Goal: Task Accomplishment & Management: Use online tool/utility

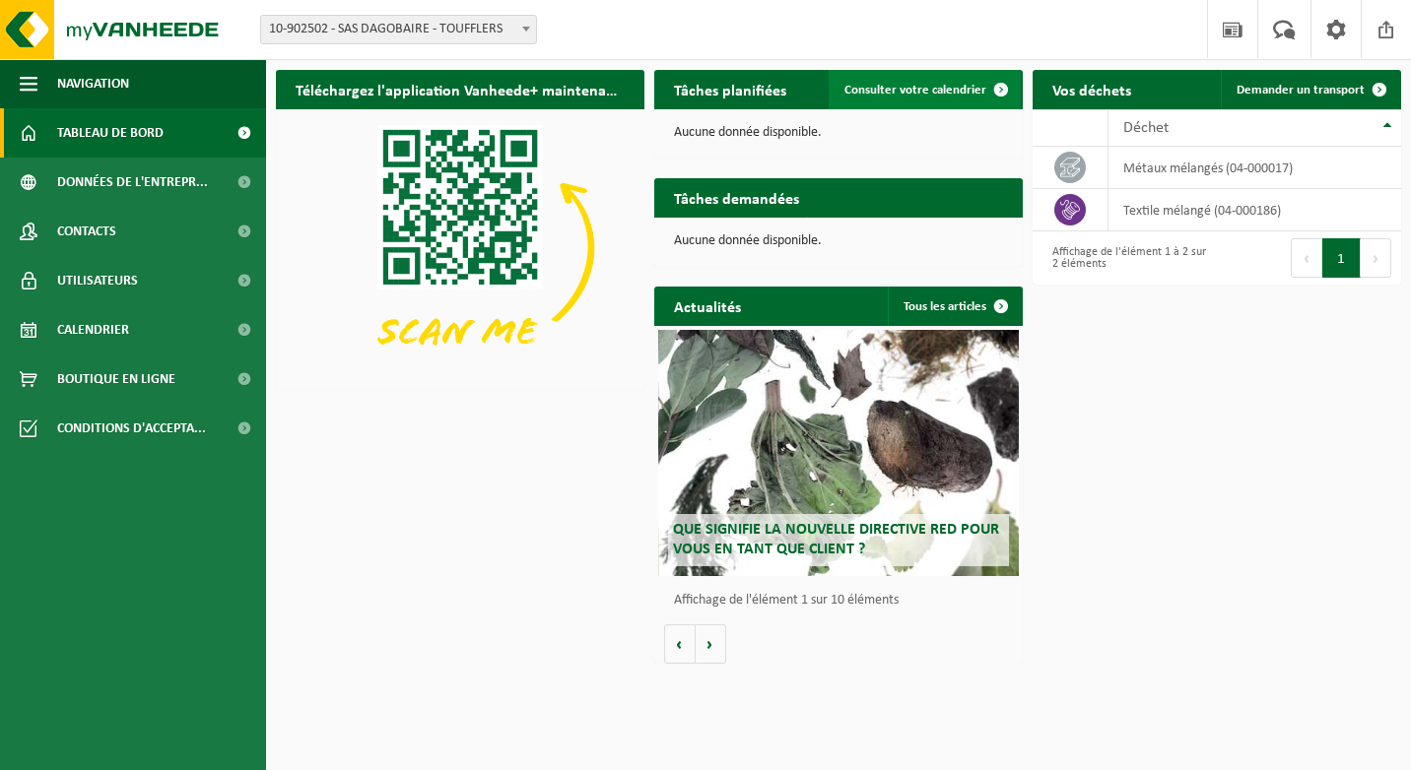
click at [989, 88] on span at bounding box center [1000, 89] width 39 height 39
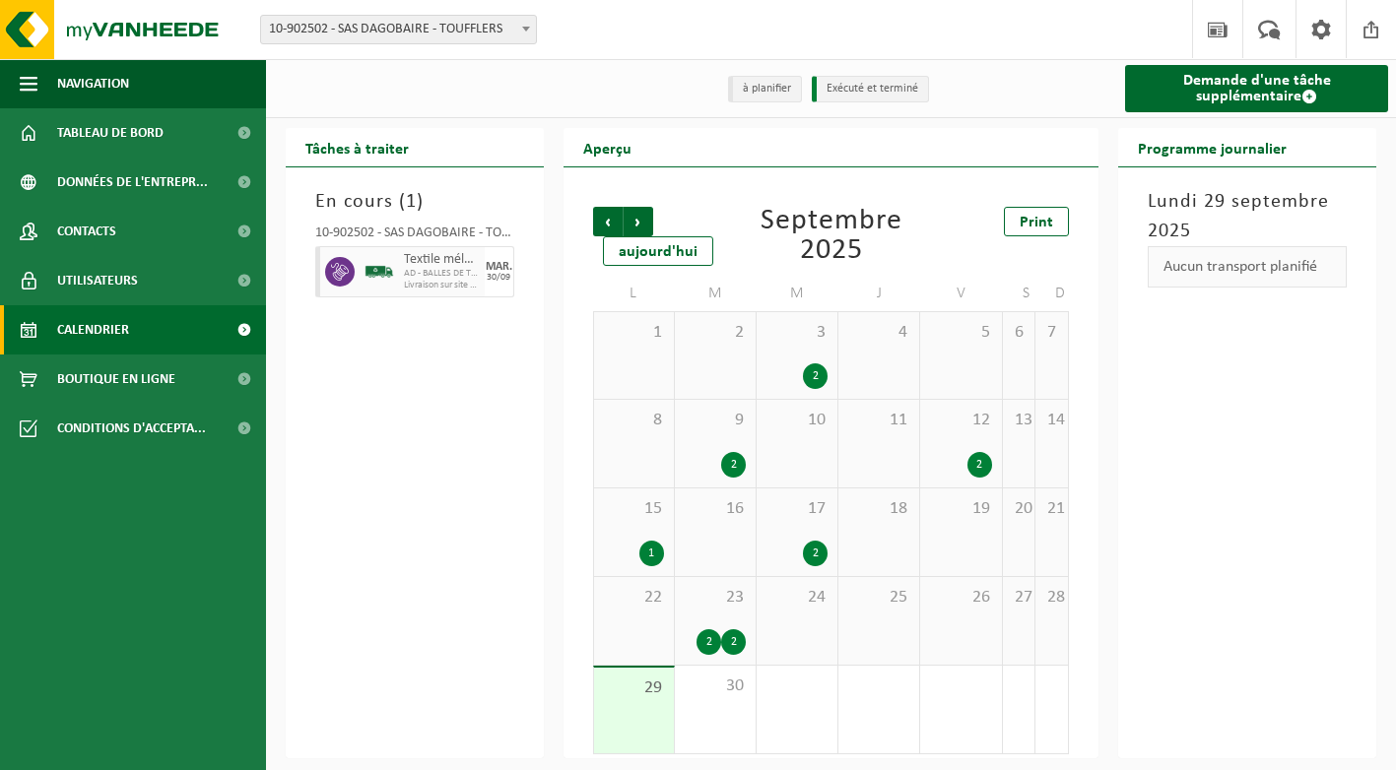
click at [727, 597] on span "23" at bounding box center [715, 598] width 61 height 22
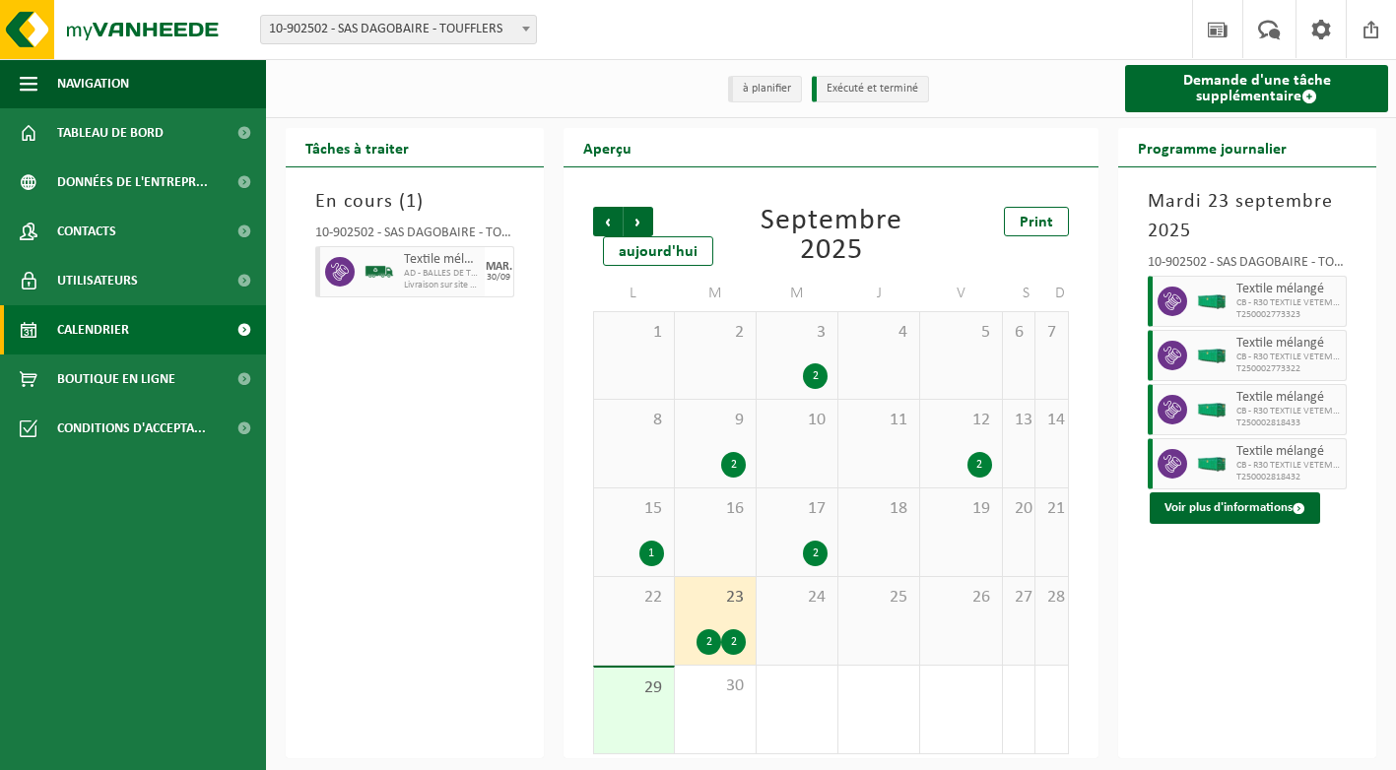
scroll to position [5, 0]
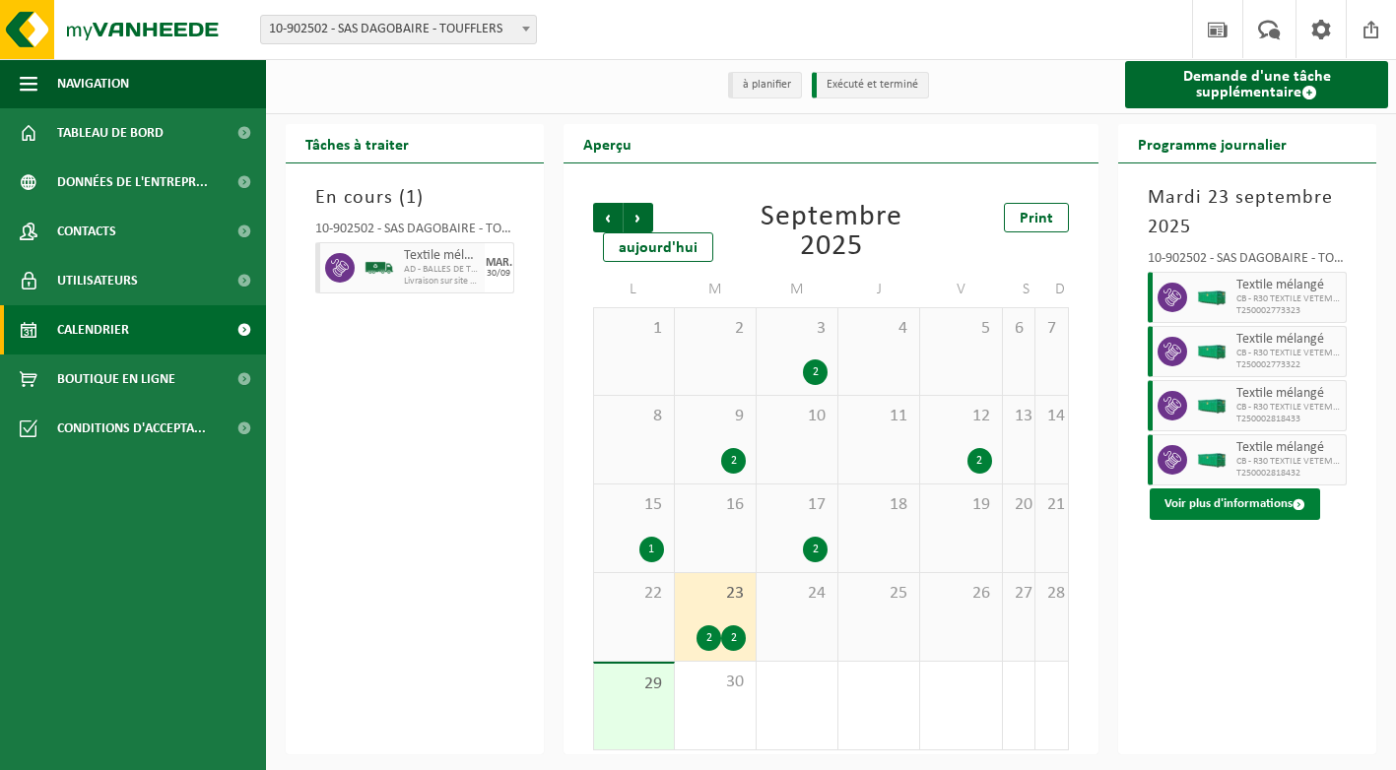
click at [1238, 511] on button "Voir plus d'informations" at bounding box center [1235, 505] width 170 height 32
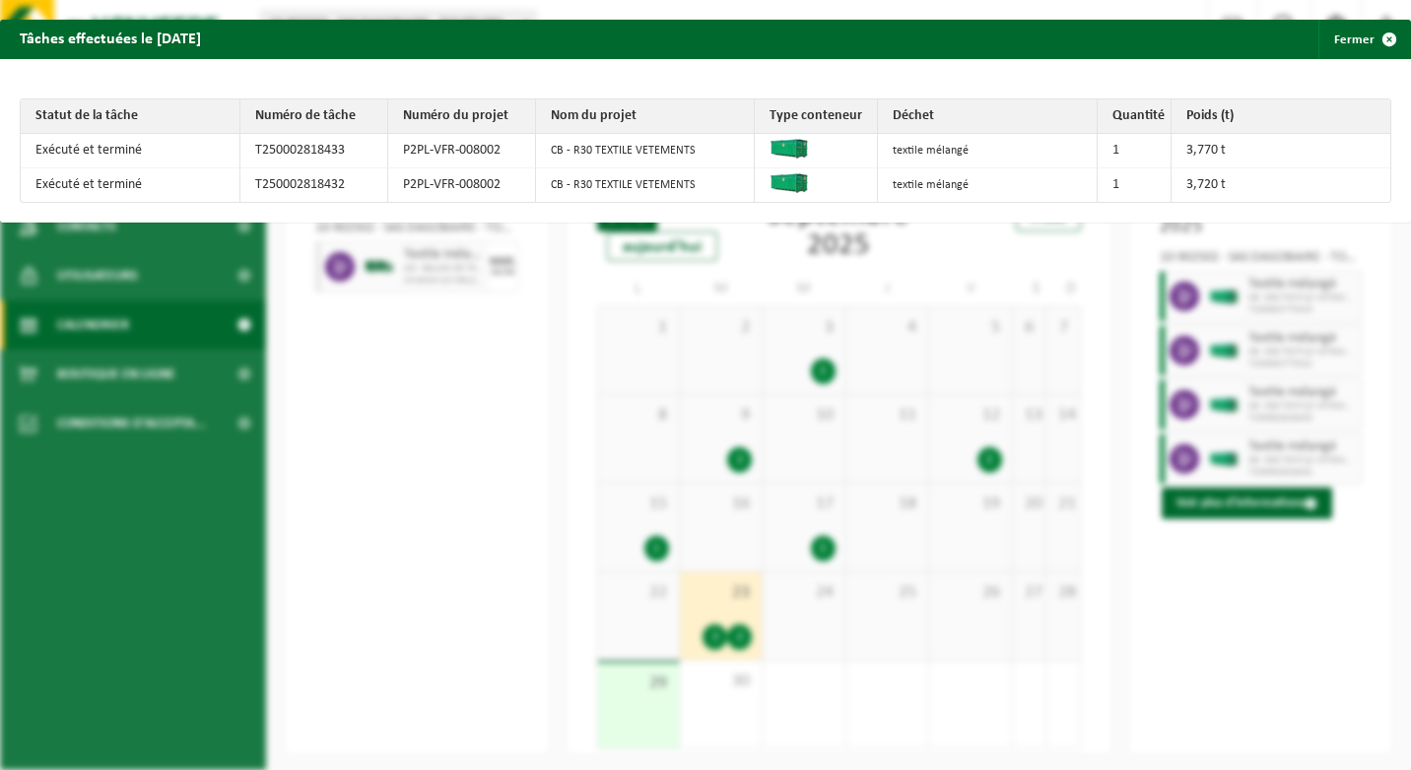
click at [1205, 550] on div "Tâches effectuées le 2025-09-23 Fermer Statut de la tâche Numéro de tâche Numér…" at bounding box center [705, 385] width 1411 height 770
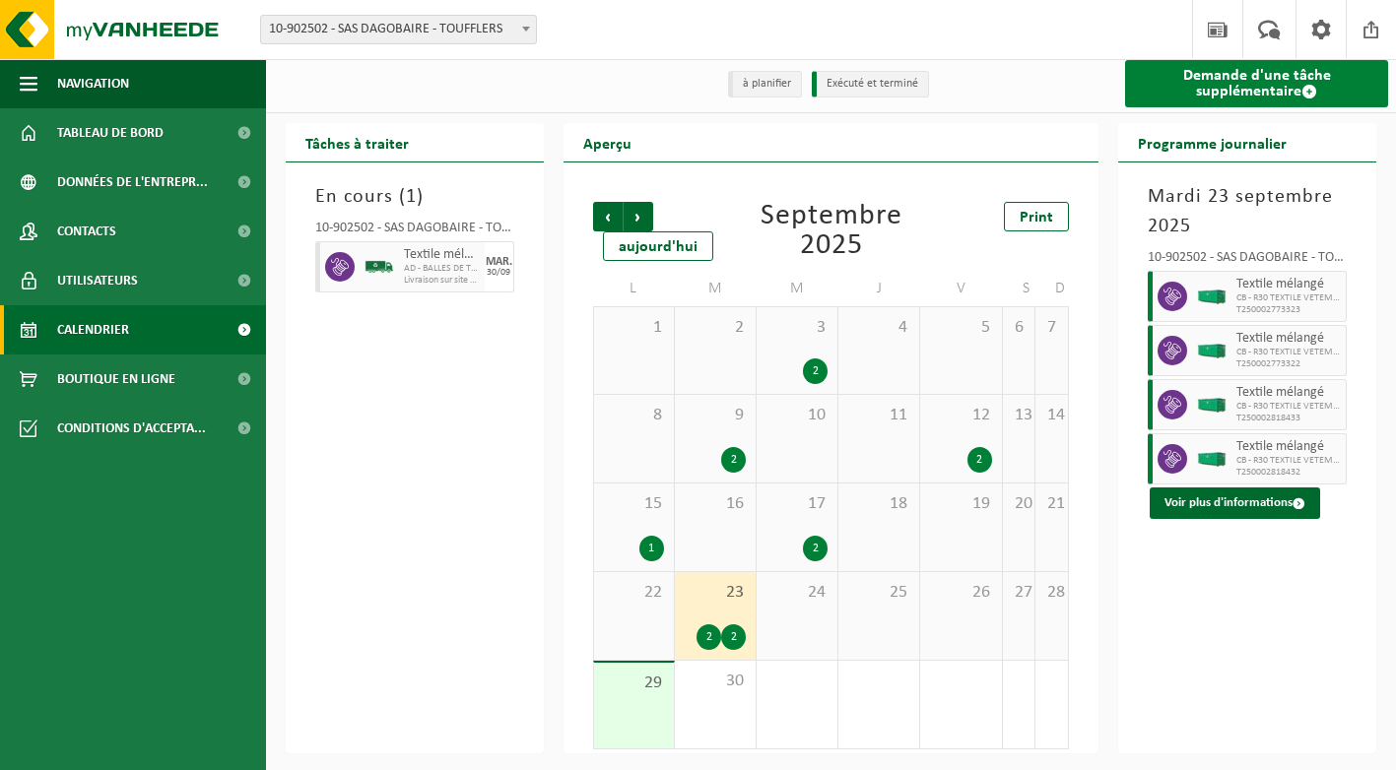
click at [1255, 97] on link "Demande d'une tâche supplémentaire" at bounding box center [1256, 83] width 263 height 47
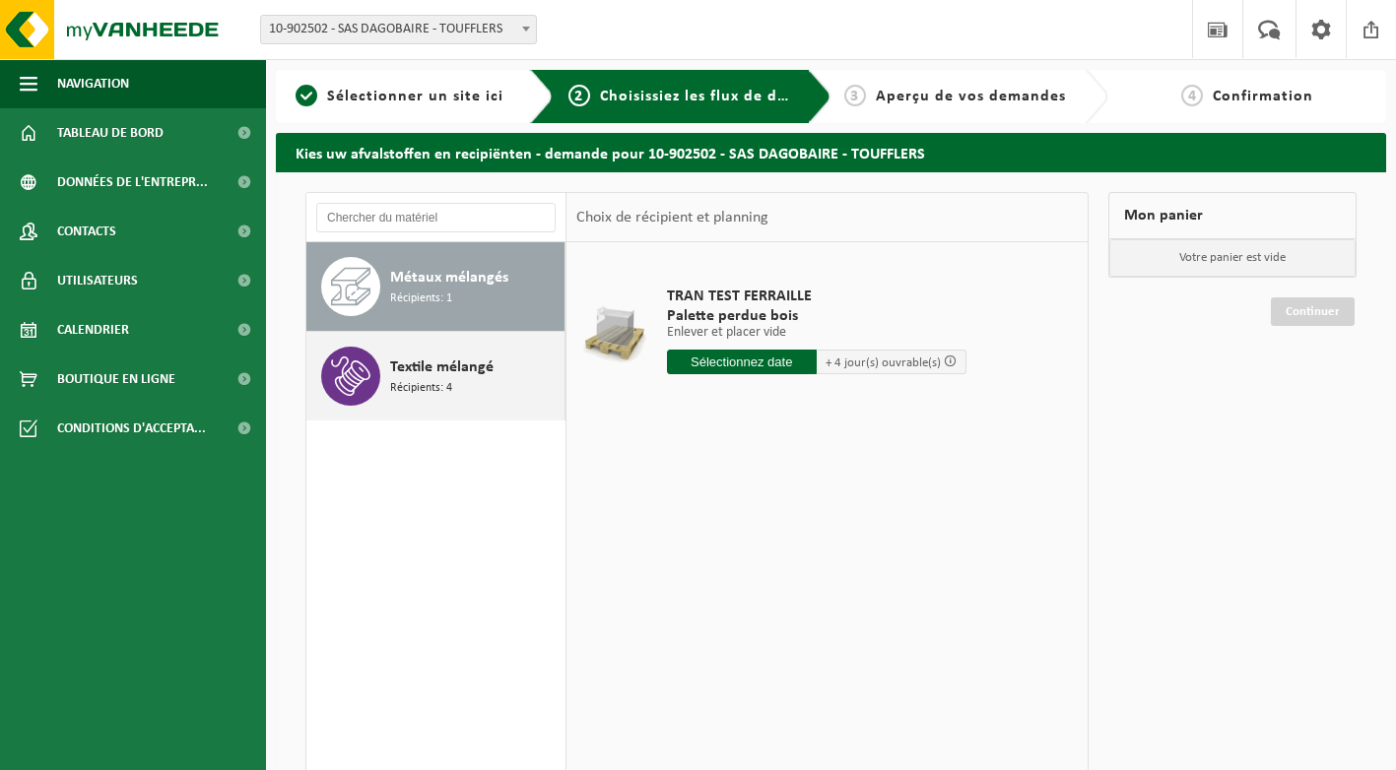
click at [376, 388] on span at bounding box center [350, 376] width 59 height 59
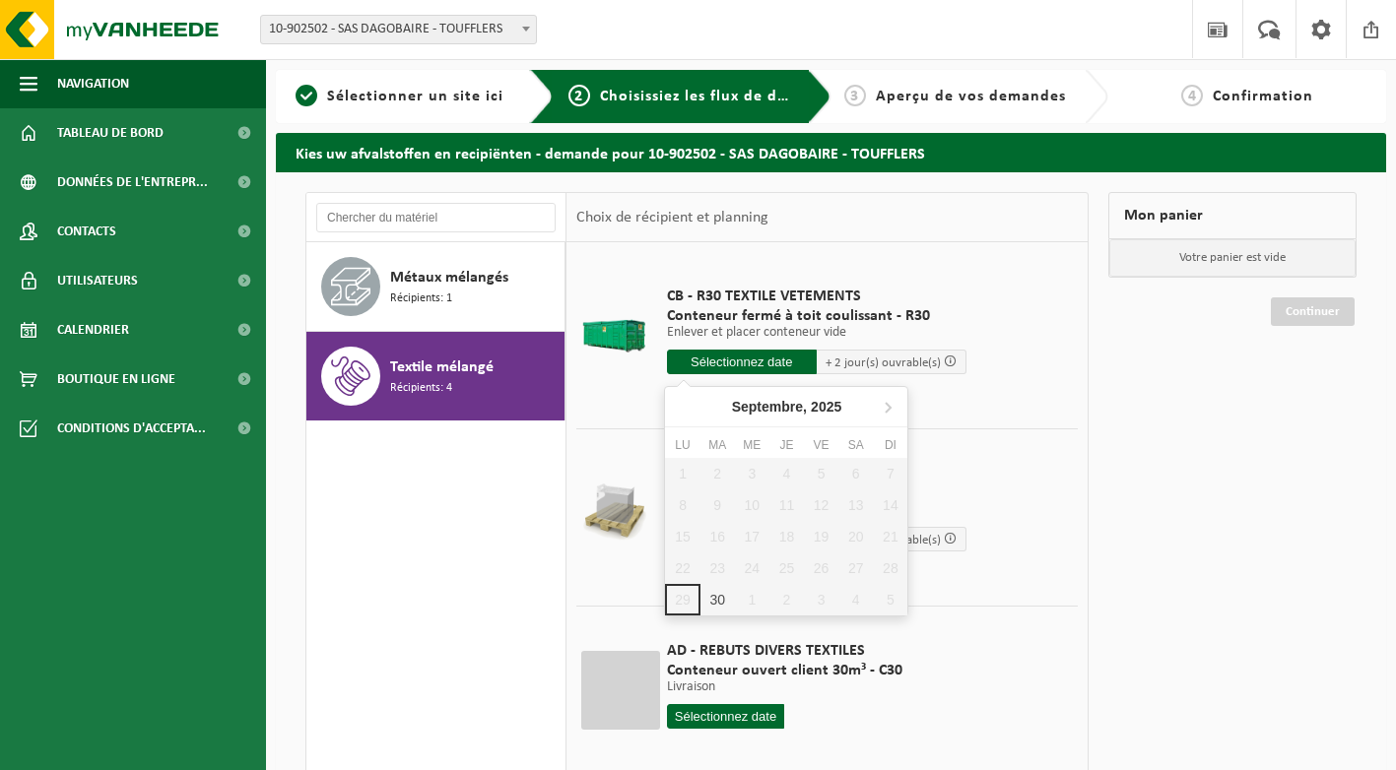
click at [762, 362] on input "text" at bounding box center [742, 362] width 150 height 25
click at [715, 600] on div "30" at bounding box center [717, 600] width 34 height 32
type input "à partir de 2025-09-30"
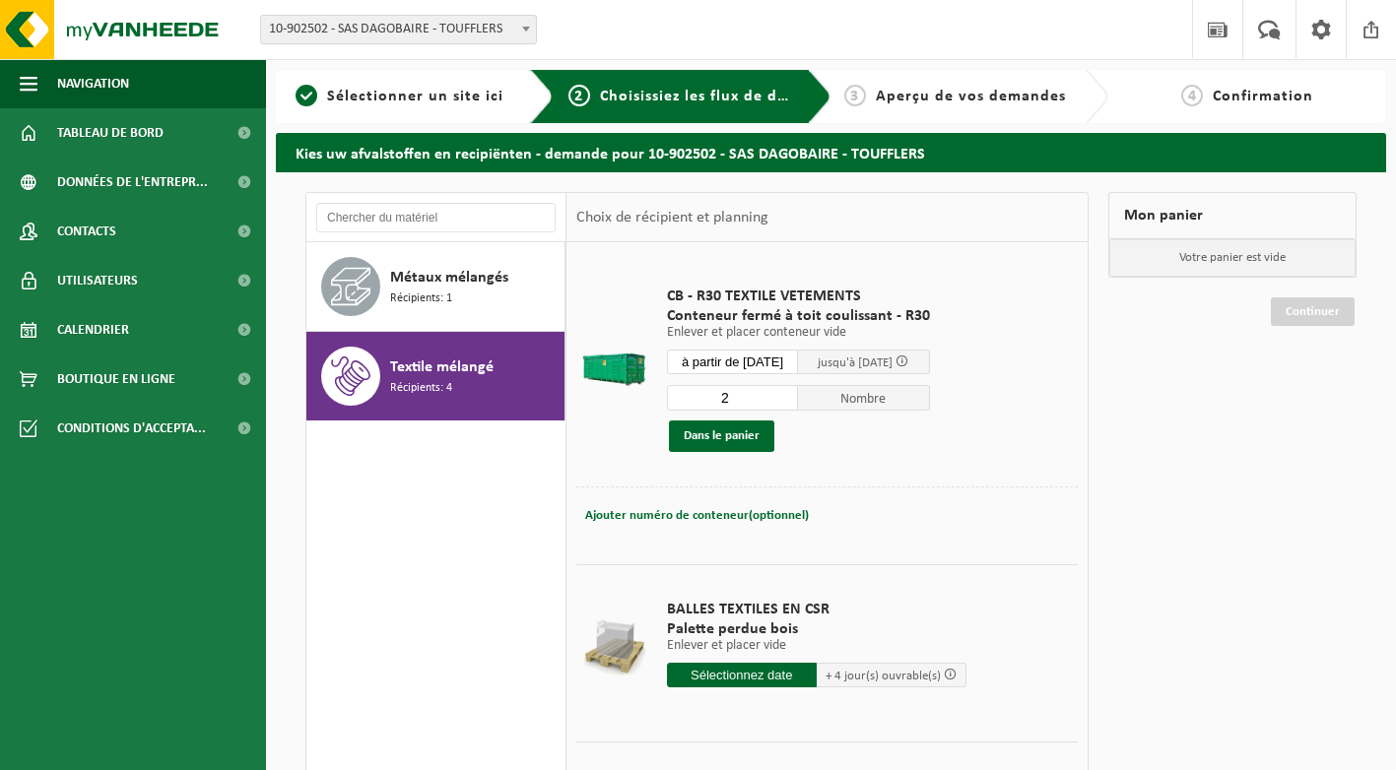
type input "2"
click at [795, 394] on input "2" at bounding box center [733, 398] width 132 height 26
click at [724, 429] on button "Dans le panier" at bounding box center [721, 437] width 105 height 32
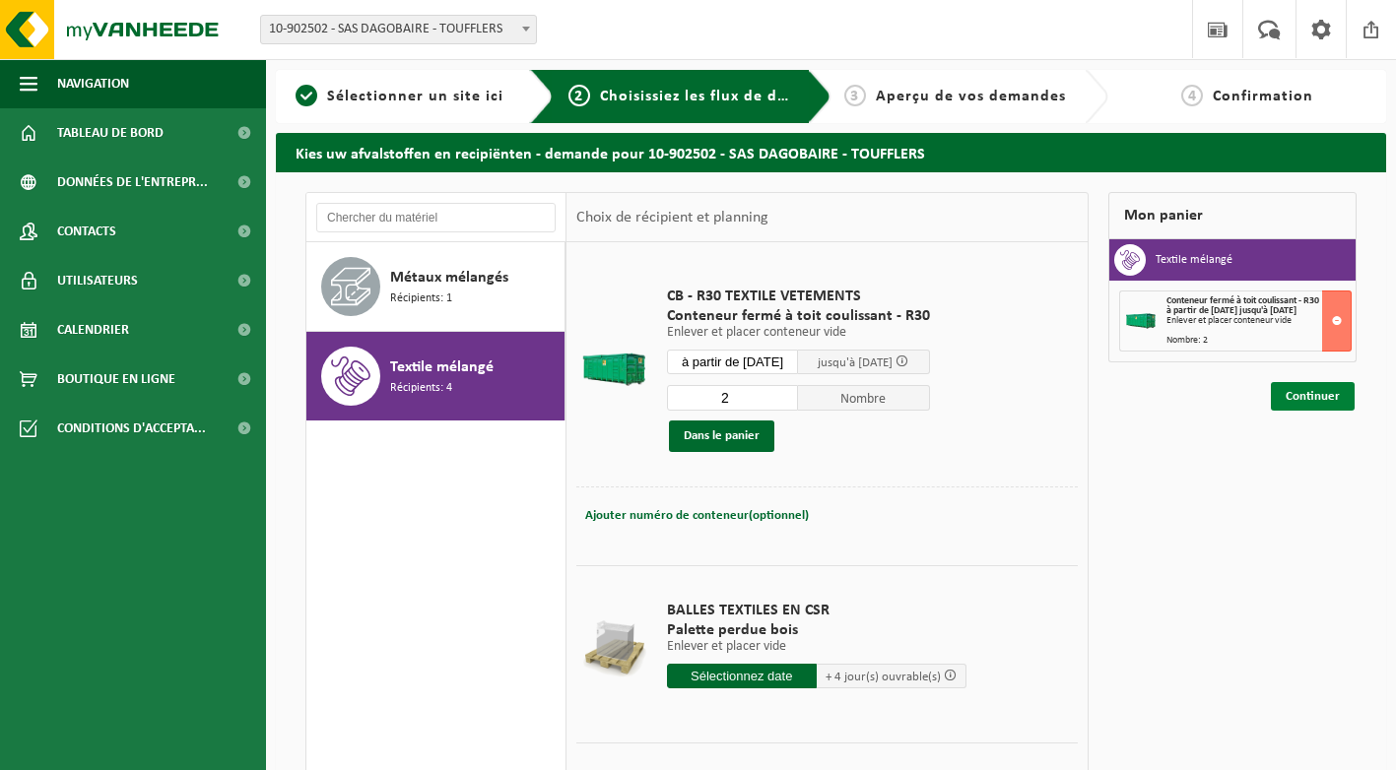
click at [1297, 393] on link "Continuer" at bounding box center [1313, 396] width 84 height 29
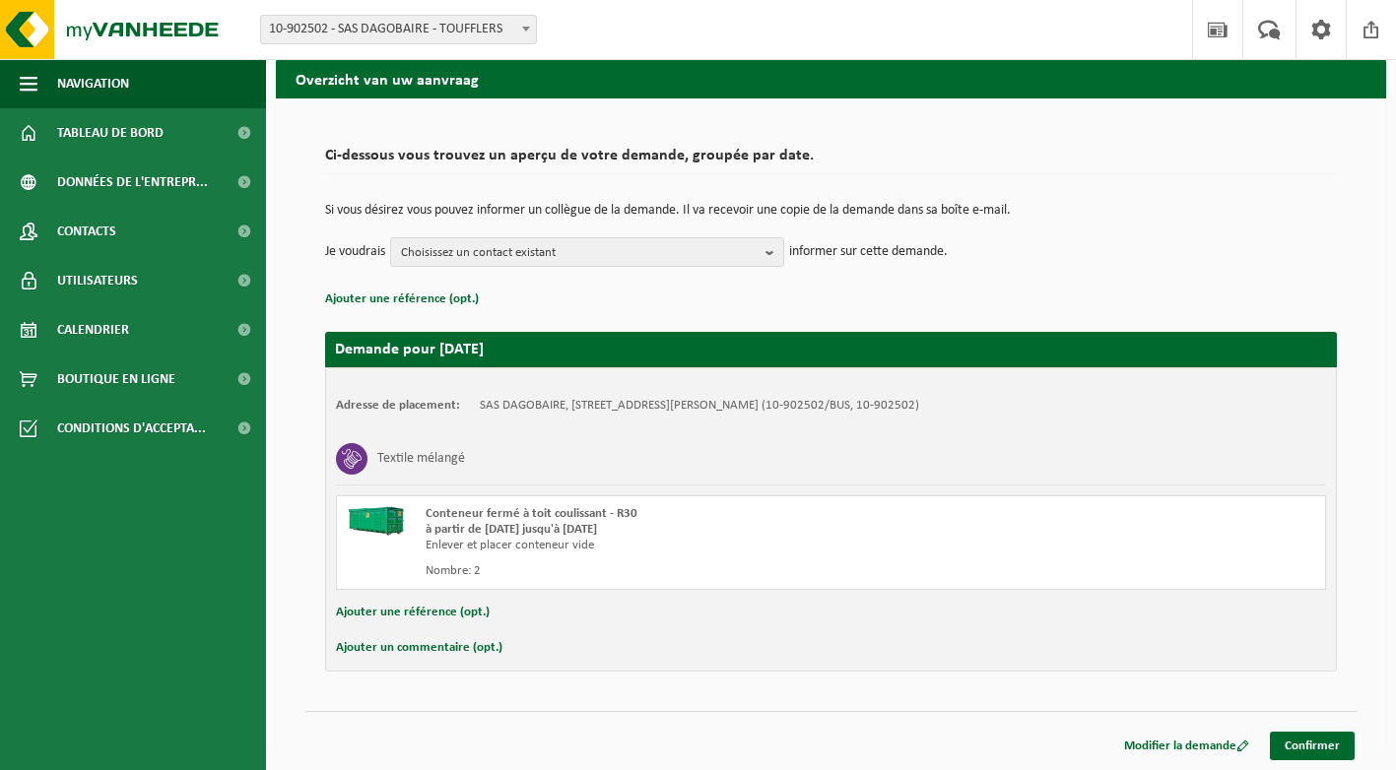
scroll to position [75, 0]
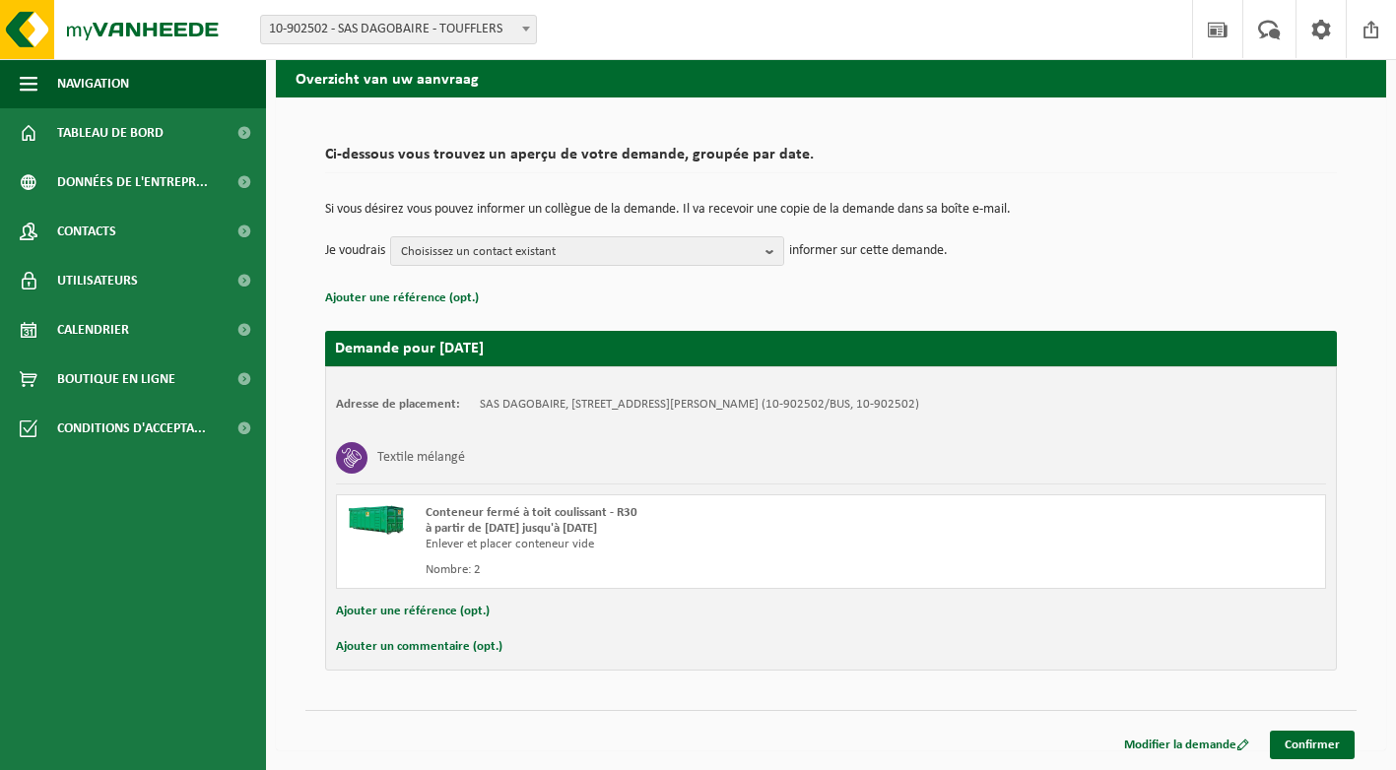
click at [463, 649] on button "Ajouter un commentaire (opt.)" at bounding box center [419, 647] width 166 height 26
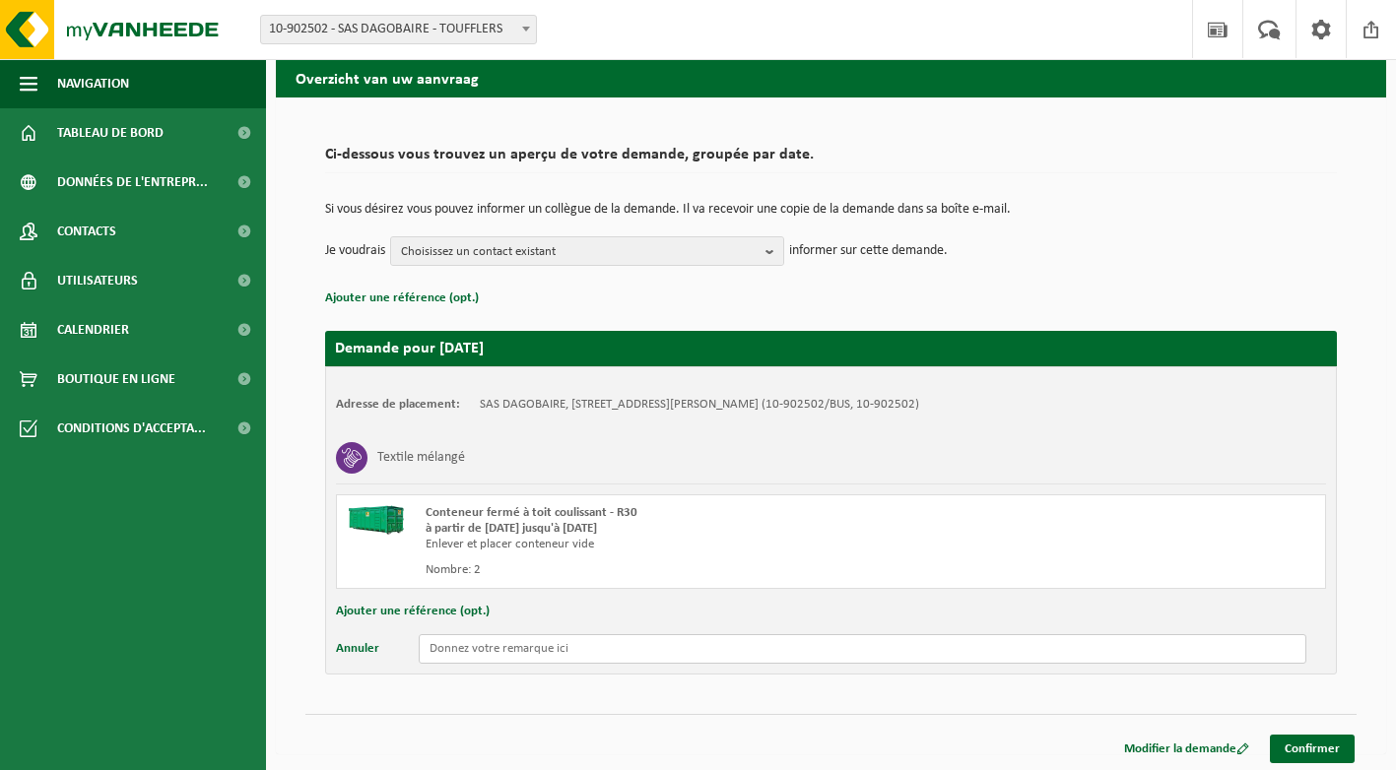
click at [559, 657] on input "text" at bounding box center [863, 649] width 888 height 30
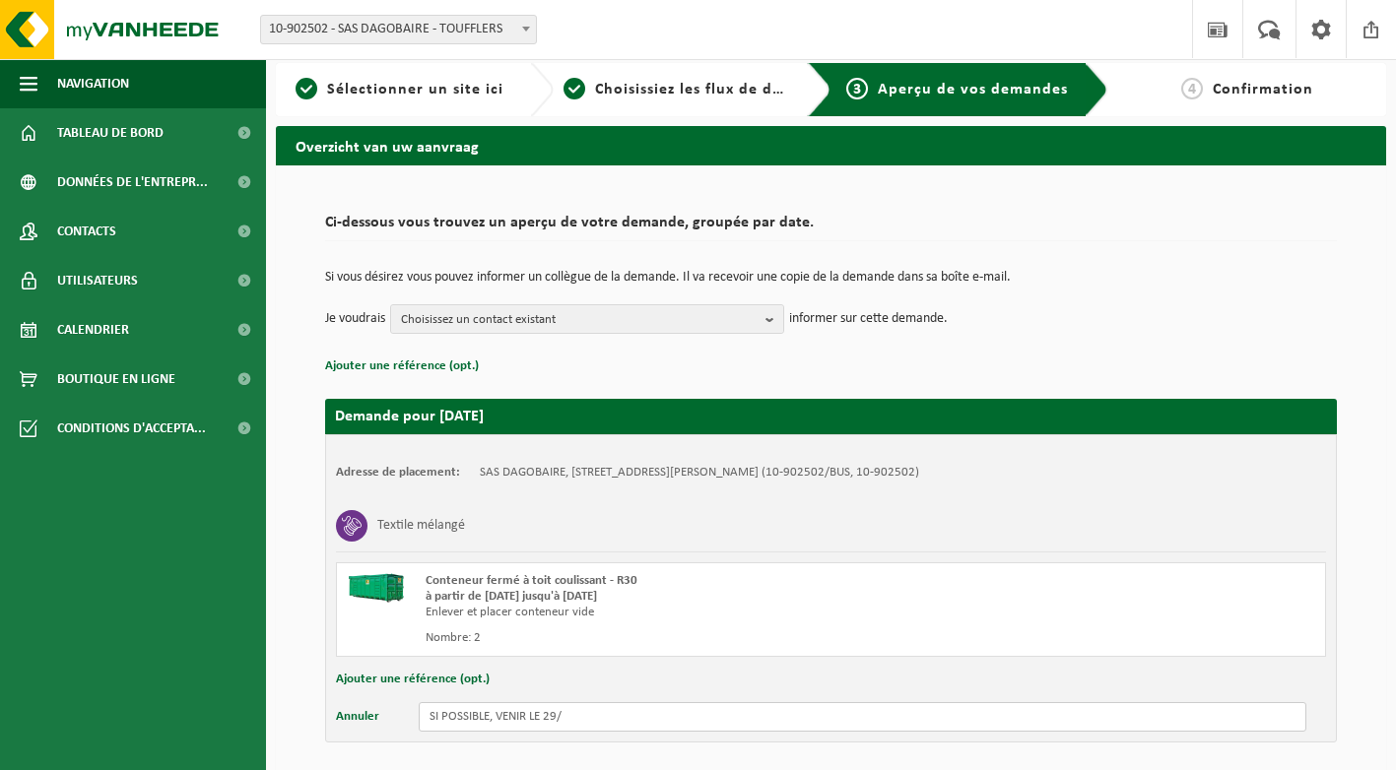
scroll to position [0, 0]
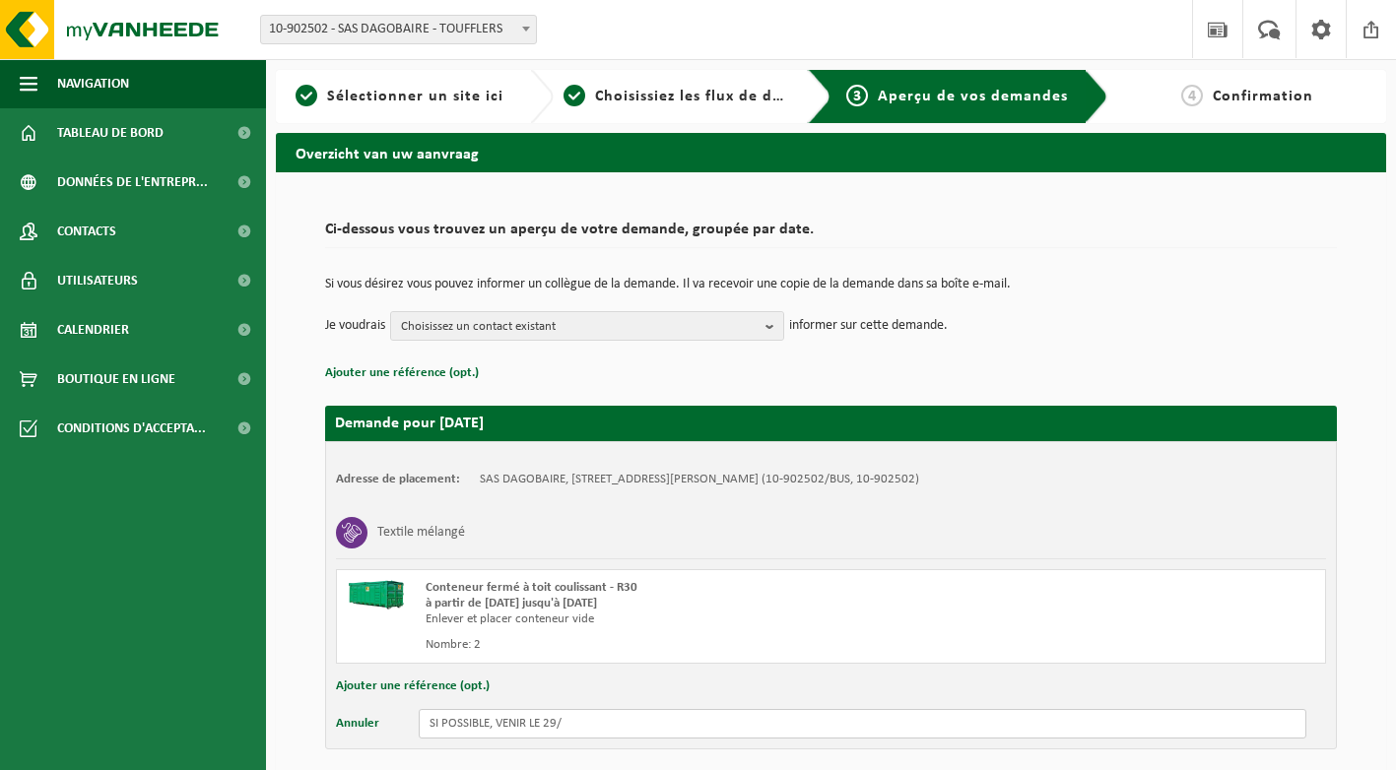
click at [595, 723] on input "SI POSSIBLE, VENIR LE 29/" at bounding box center [863, 724] width 888 height 30
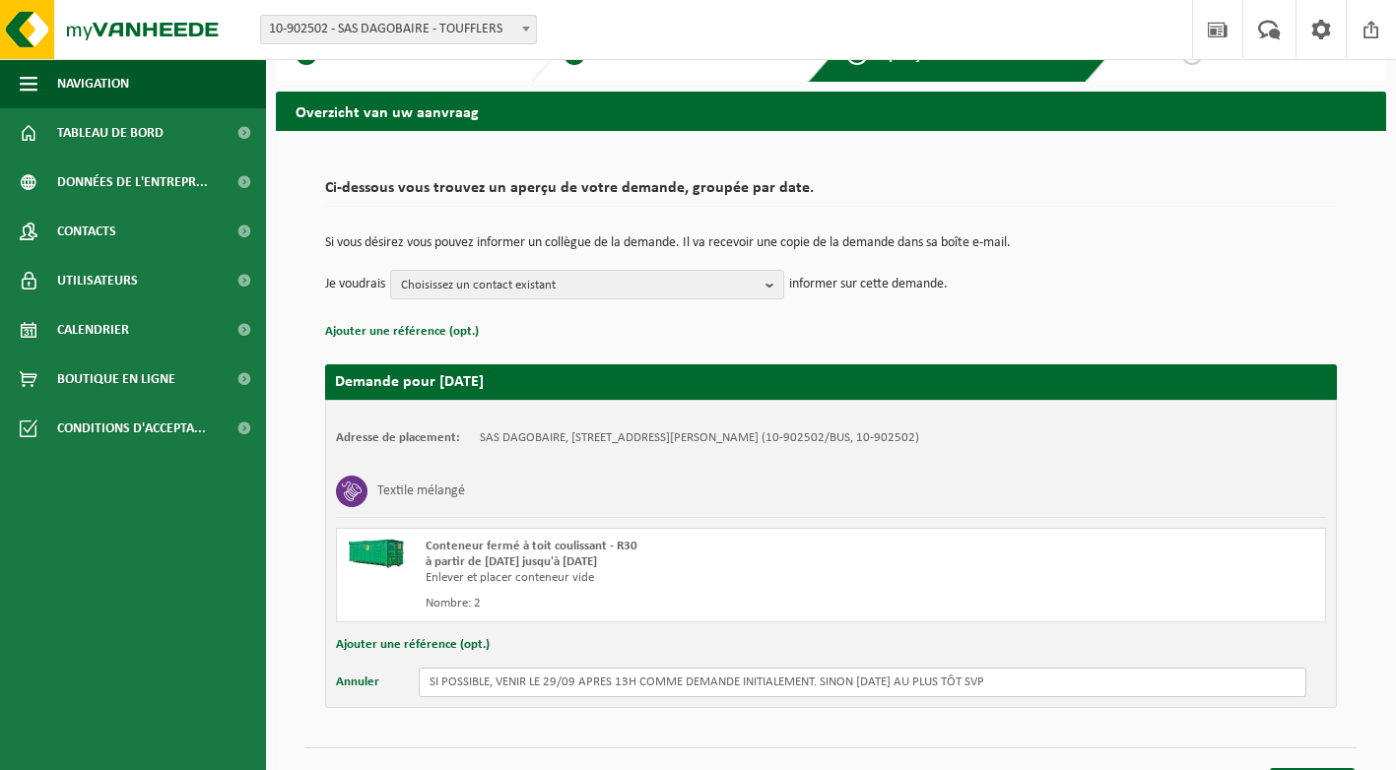
scroll to position [79, 0]
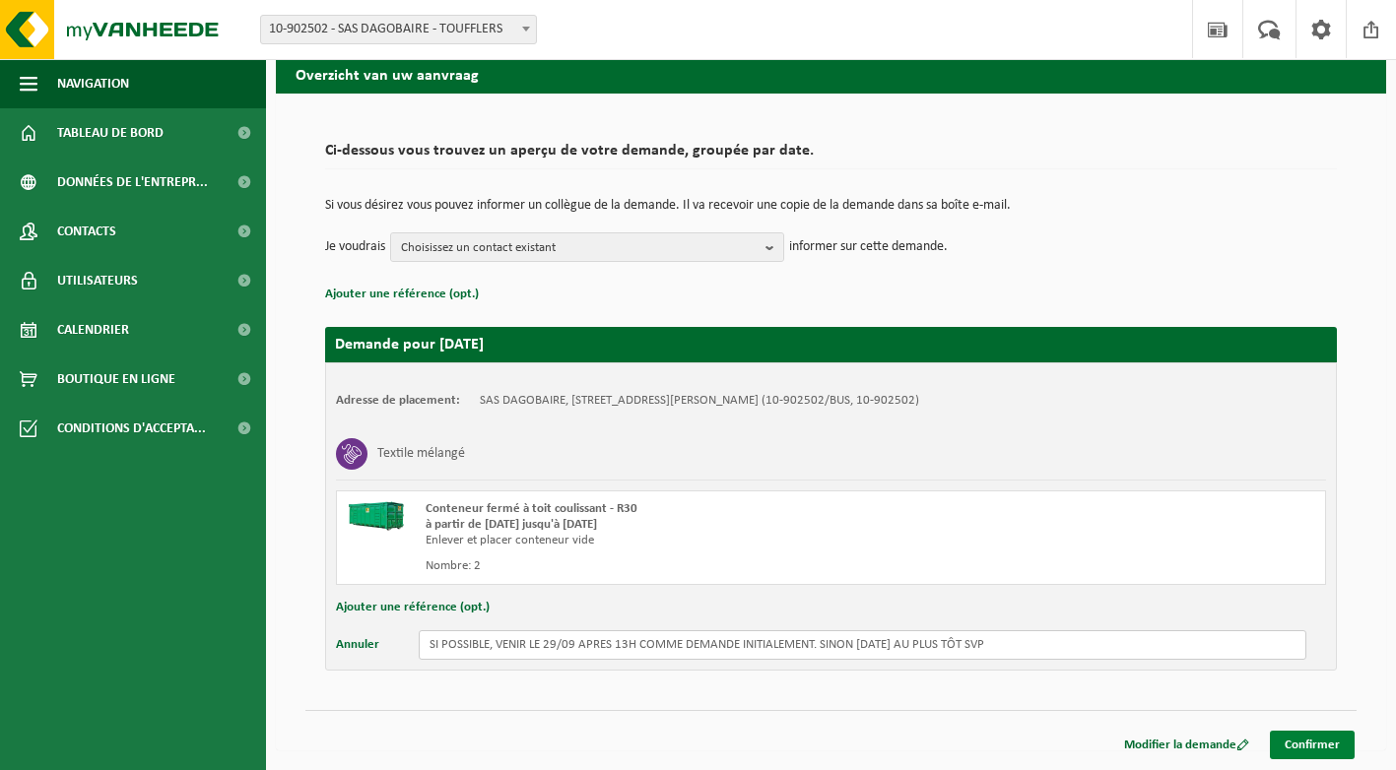
type input "SI POSSIBLE, VENIR LE 29/09 APRES 13H COMME DEMANDE INITIALEMENT. SINON MARDI A…"
click at [1312, 747] on link "Confirmer" at bounding box center [1312, 745] width 85 height 29
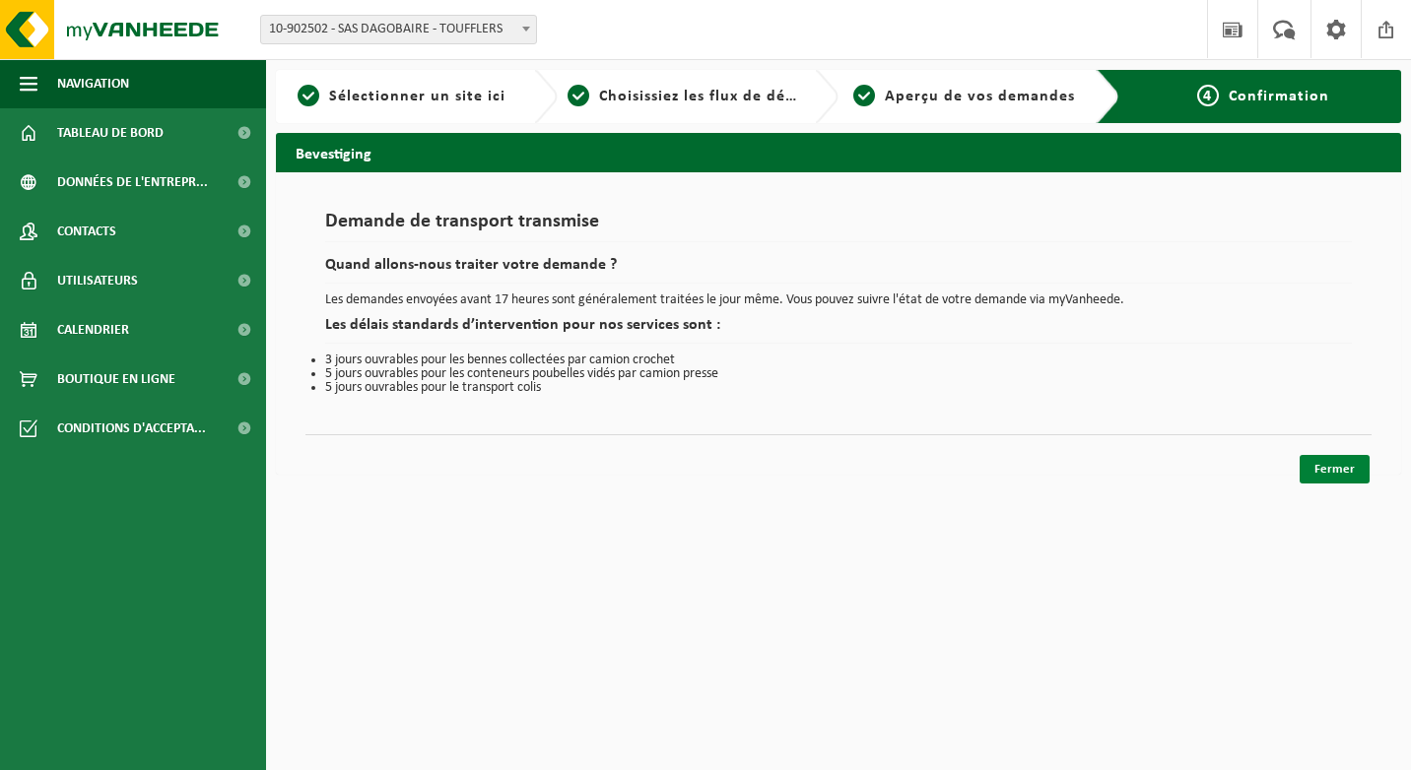
click at [1325, 468] on link "Fermer" at bounding box center [1334, 469] width 70 height 29
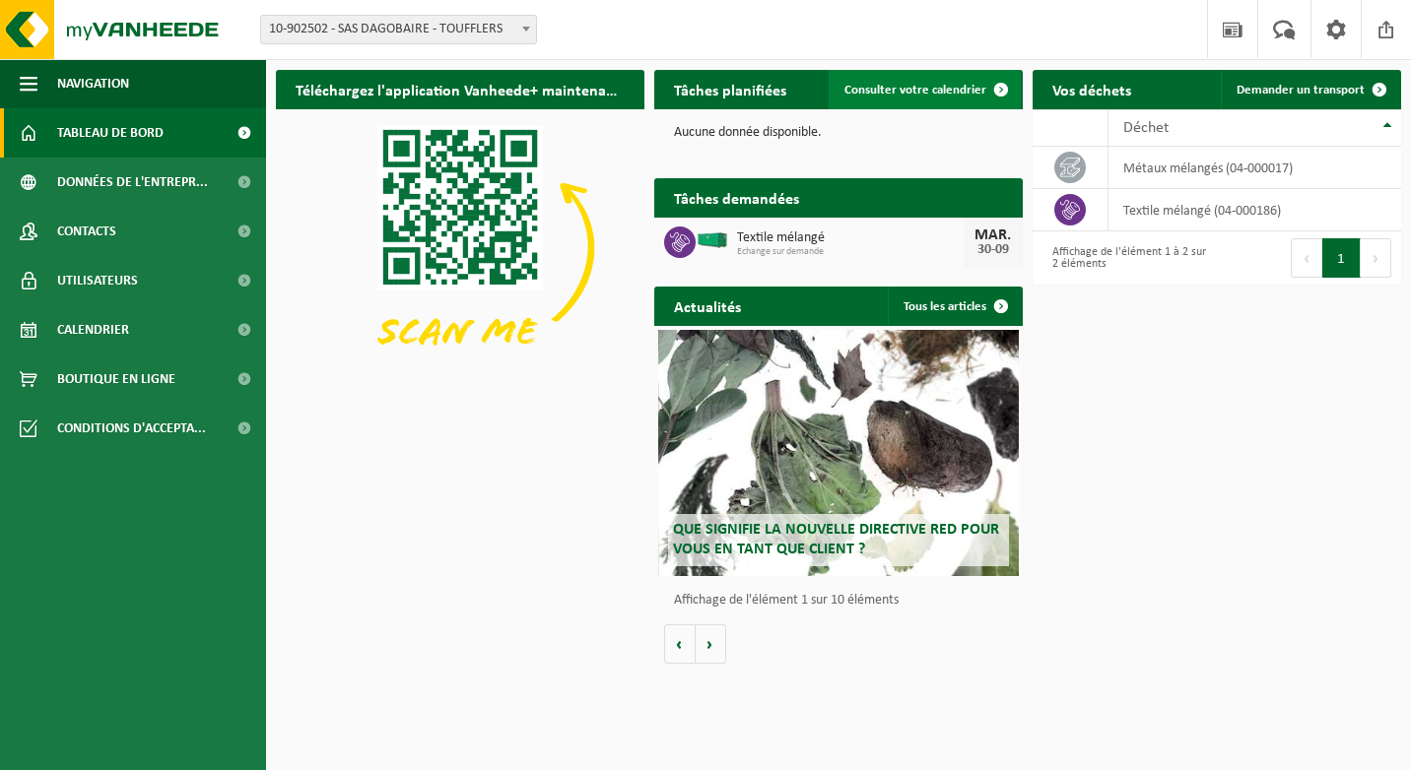
click at [890, 98] on link "Consulter votre calendrier" at bounding box center [924, 89] width 192 height 39
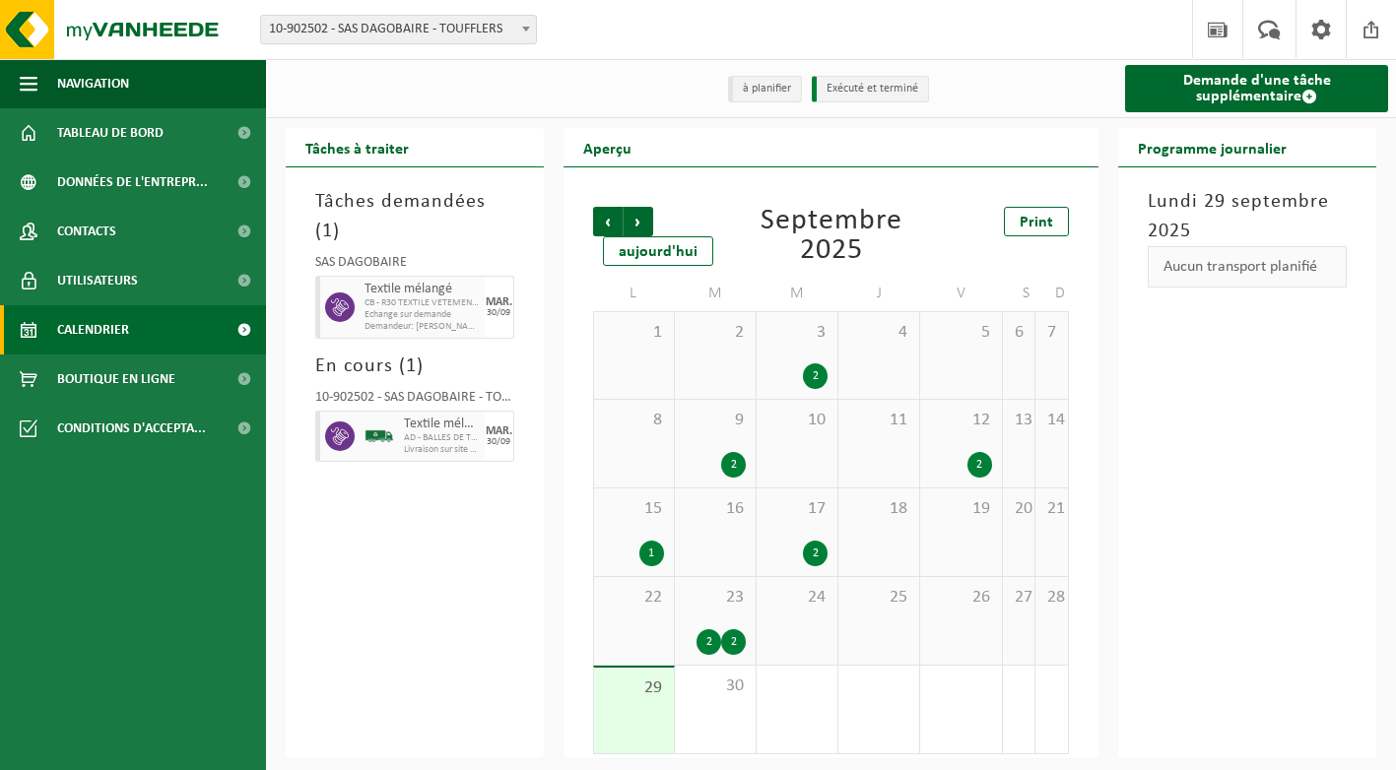
scroll to position [5, 0]
